Goal: Check status: Check status

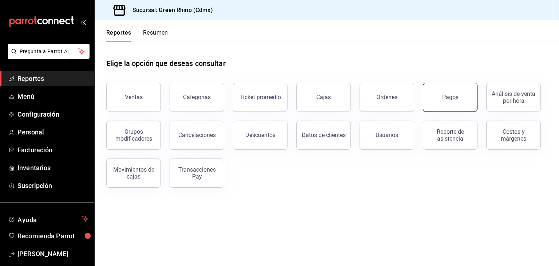
click at [453, 100] on div "Pagos" at bounding box center [450, 97] width 16 height 7
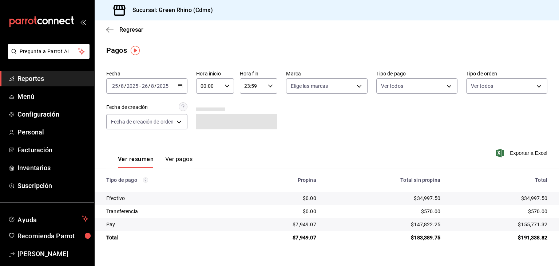
click at [142, 85] on input "26" at bounding box center [145, 86] width 7 height 6
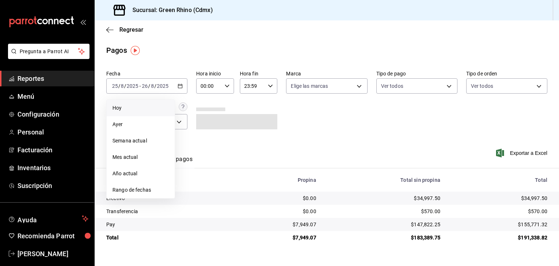
click at [139, 113] on li "Hoy" at bounding box center [141, 108] width 68 height 16
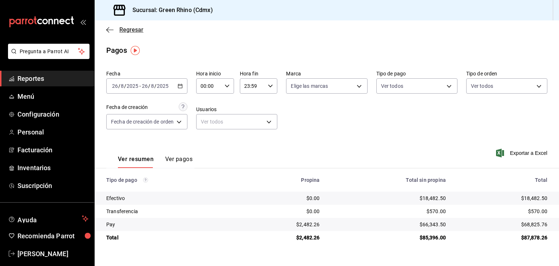
click at [111, 31] on icon "button" at bounding box center [109, 30] width 7 height 7
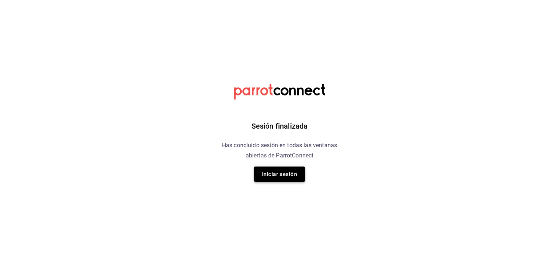
click at [296, 174] on button "Iniciar sesión" at bounding box center [279, 173] width 51 height 15
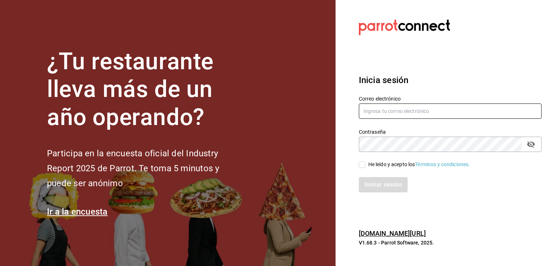
type input "[PERSON_NAME][EMAIL_ADDRESS][DOMAIN_NAME]"
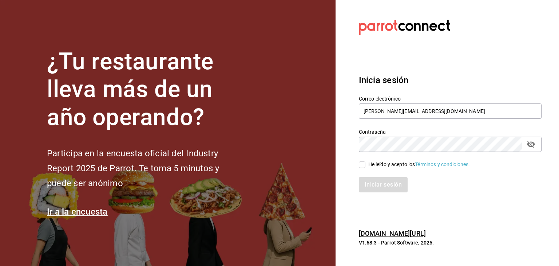
click at [363, 161] on div "He leído y acepto los Términos y condiciones." at bounding box center [450, 165] width 183 height 8
click at [363, 161] on input "He leído y acepto los Términos y condiciones." at bounding box center [362, 164] width 7 height 7
checkbox input "true"
click at [370, 191] on button "Iniciar sesión" at bounding box center [384, 184] width 50 height 15
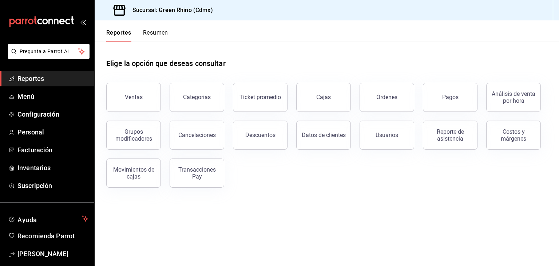
click at [438, 100] on button "Pagos" at bounding box center [450, 97] width 55 height 29
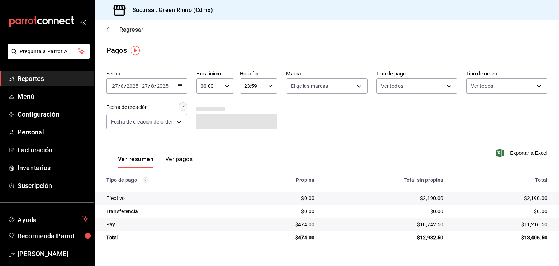
click at [134, 28] on span "Regresar" at bounding box center [131, 29] width 24 height 7
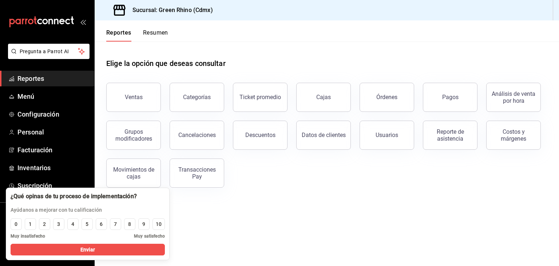
click at [163, 30] on button "Resumen" at bounding box center [155, 35] width 25 height 12
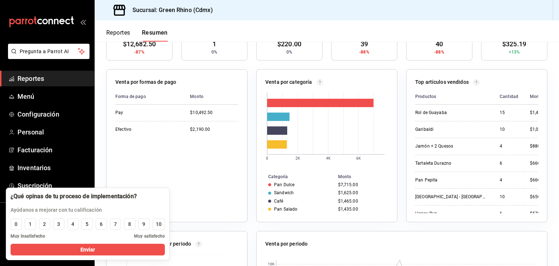
scroll to position [109, 0]
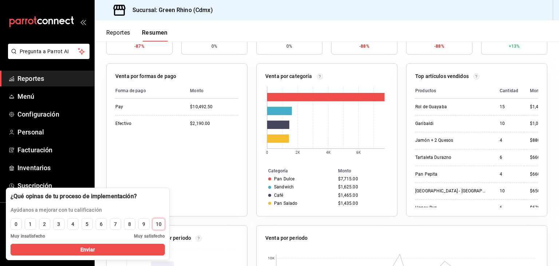
click at [159, 225] on div "10" at bounding box center [159, 224] width 6 height 8
click at [134, 245] on button "Enviar" at bounding box center [88, 250] width 154 height 12
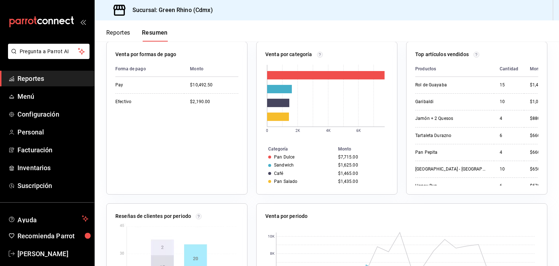
scroll to position [51, 0]
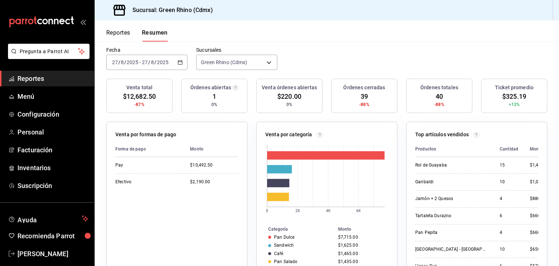
click at [108, 30] on button "Reportes" at bounding box center [118, 35] width 24 height 12
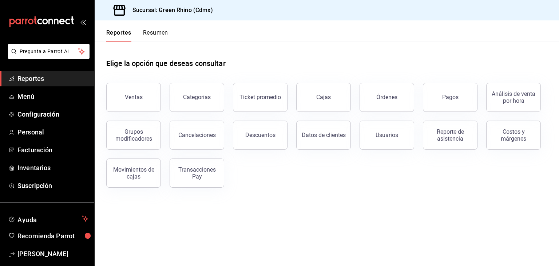
click at [150, 32] on button "Resumen" at bounding box center [155, 35] width 25 height 12
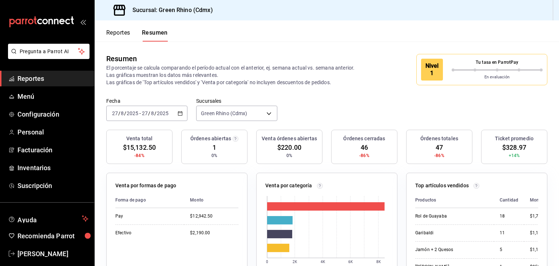
click at [137, 32] on div "Reportes Resumen" at bounding box center [137, 35] width 62 height 12
click at [125, 32] on button "Reportes" at bounding box center [118, 35] width 24 height 12
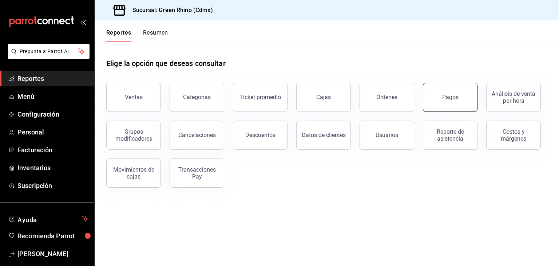
click at [451, 93] on button "Pagos" at bounding box center [450, 97] width 55 height 29
